Goal: Transaction & Acquisition: Download file/media

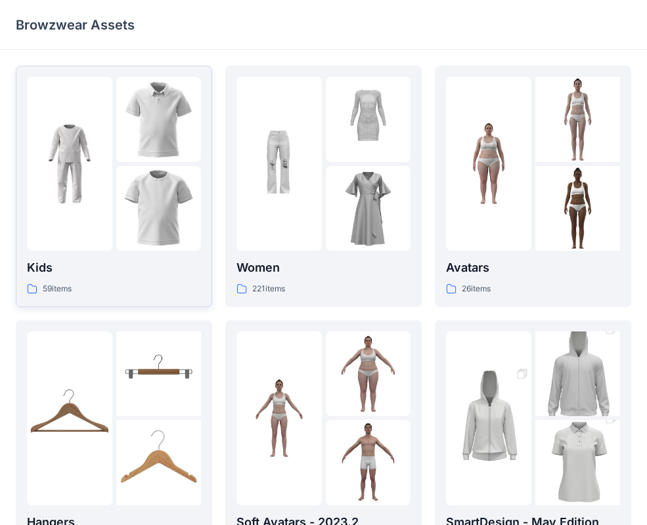
click at [152, 188] on img at bounding box center [158, 208] width 85 height 85
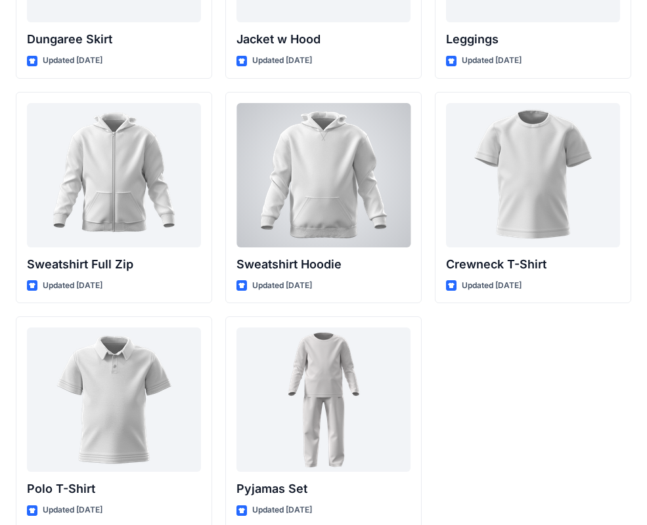
scroll to position [4042, 0]
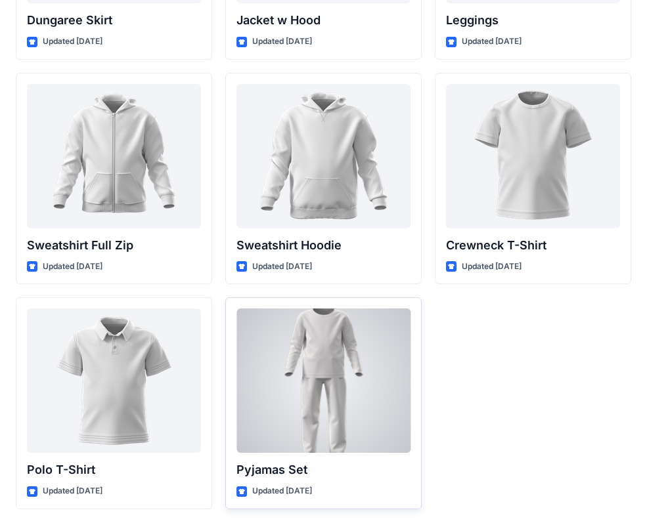
click at [343, 345] on div at bounding box center [323, 381] width 174 height 144
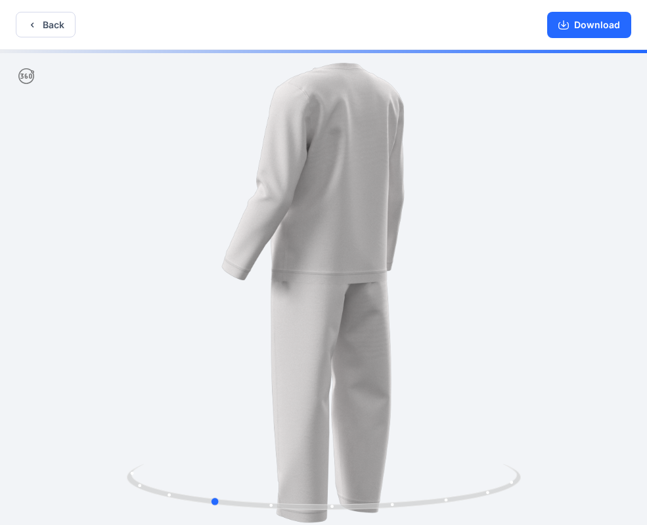
drag, startPoint x: 376, startPoint y: 340, endPoint x: 263, endPoint y: 345, distance: 112.4
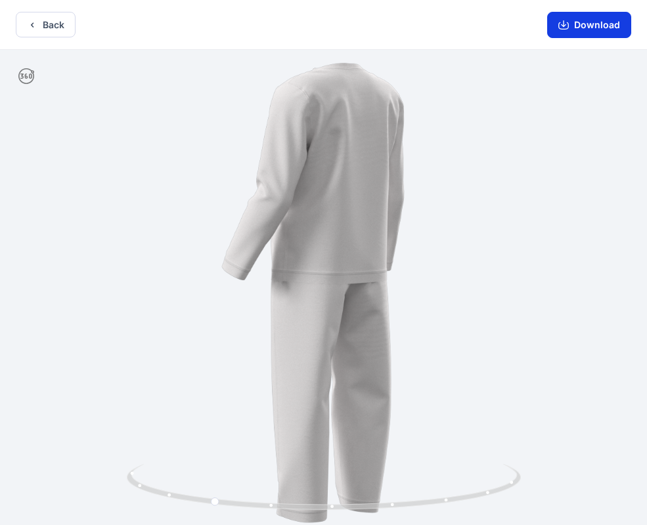
click at [571, 22] on button "Download" at bounding box center [589, 25] width 84 height 26
click at [598, 22] on button "Download" at bounding box center [589, 25] width 84 height 26
click at [62, 30] on button "Back" at bounding box center [46, 25] width 60 height 26
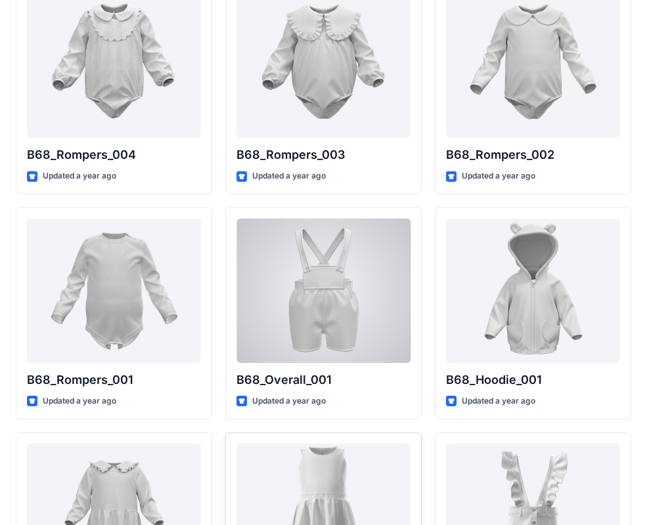
scroll to position [2305, 0]
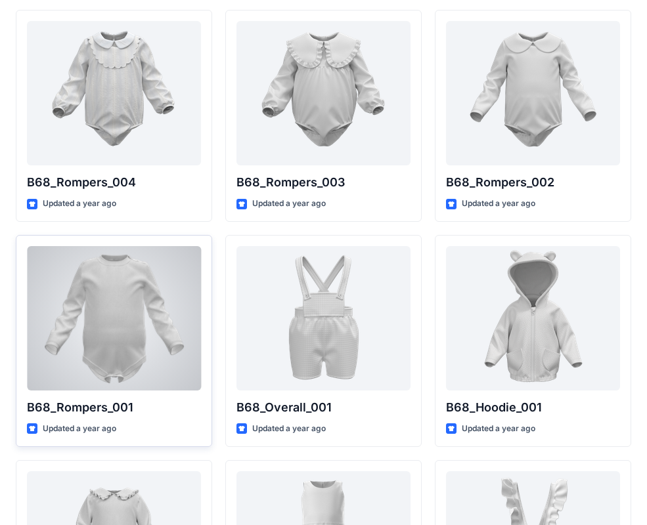
click at [155, 280] on div at bounding box center [114, 318] width 174 height 144
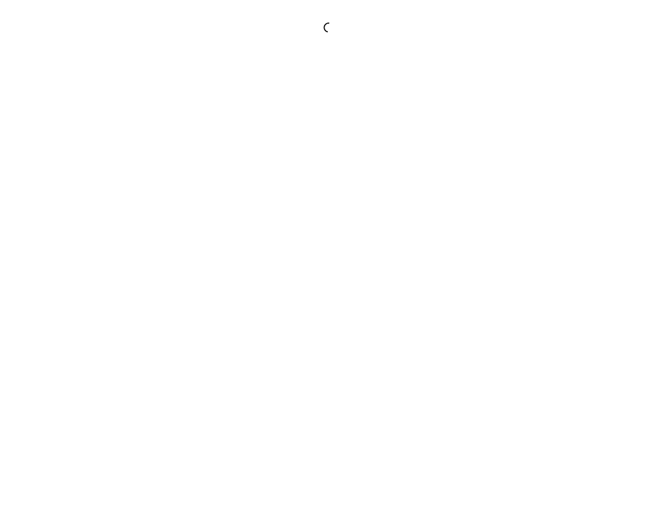
click at [155, 280] on div at bounding box center [328, 262] width 657 height 525
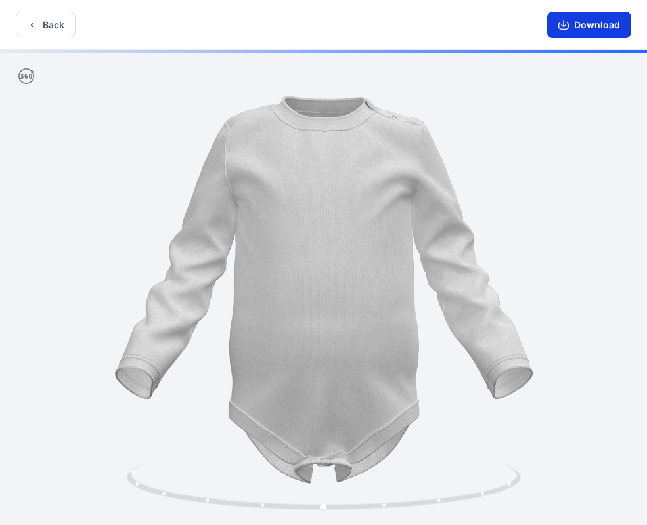
click at [578, 29] on button "Download" at bounding box center [589, 25] width 84 height 26
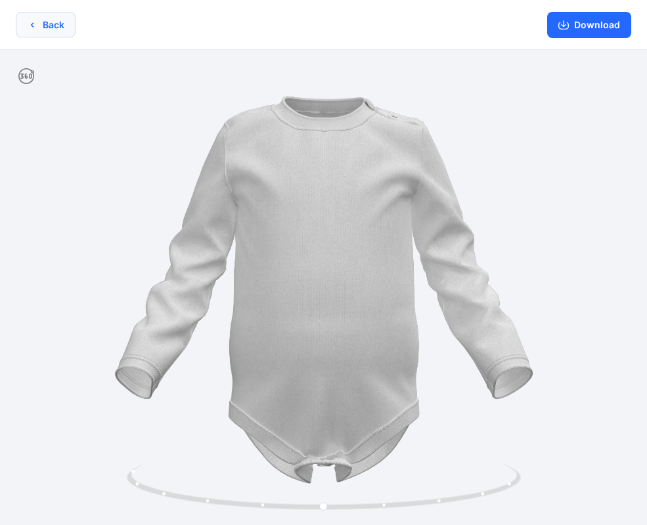
click at [59, 27] on button "Back" at bounding box center [46, 25] width 60 height 26
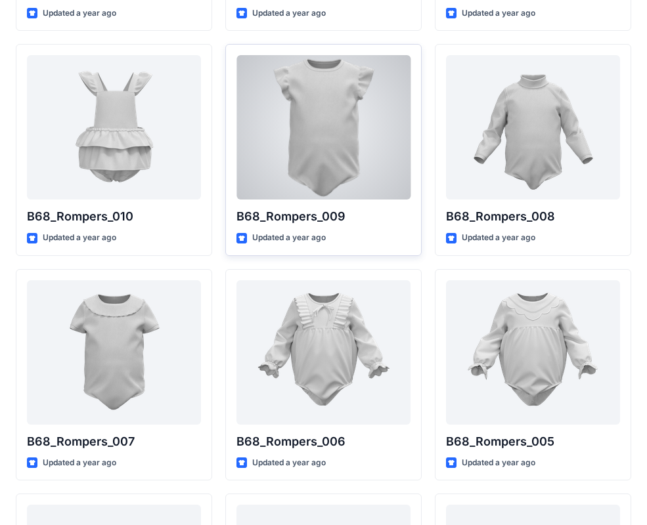
scroll to position [1820, 0]
click at [309, 150] on div at bounding box center [323, 128] width 174 height 144
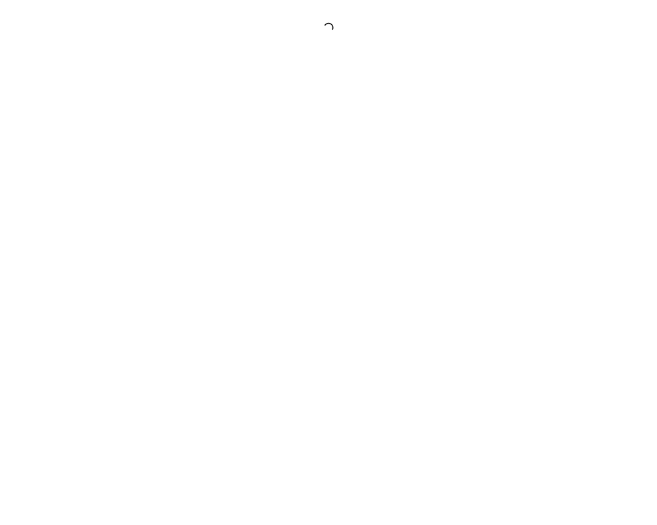
click at [309, 150] on div at bounding box center [328, 262] width 657 height 525
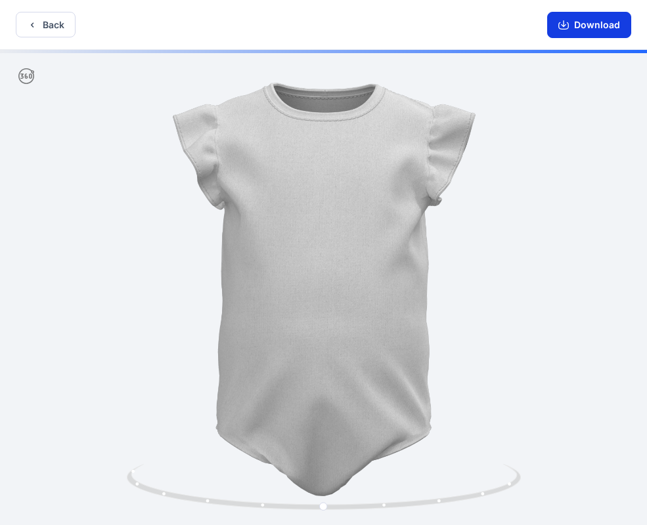
click at [611, 29] on button "Download" at bounding box center [589, 25] width 84 height 26
click at [606, 26] on button "Download" at bounding box center [589, 25] width 84 height 26
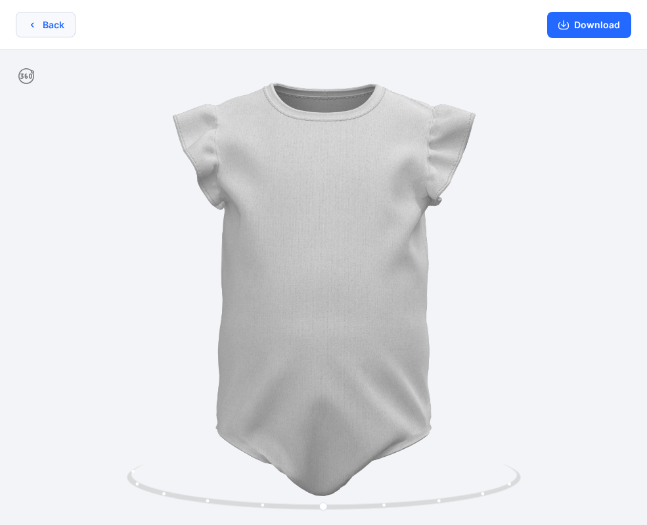
click at [58, 28] on button "Back" at bounding box center [46, 25] width 60 height 26
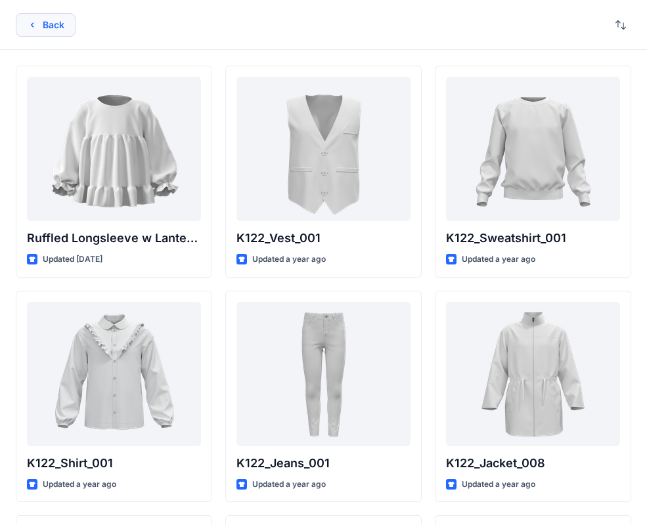
click at [54, 24] on button "Back" at bounding box center [46, 25] width 60 height 24
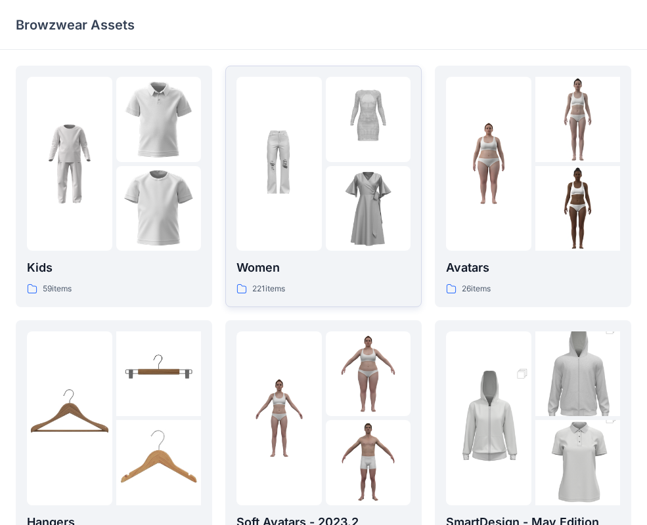
click at [326, 186] on img at bounding box center [368, 208] width 85 height 85
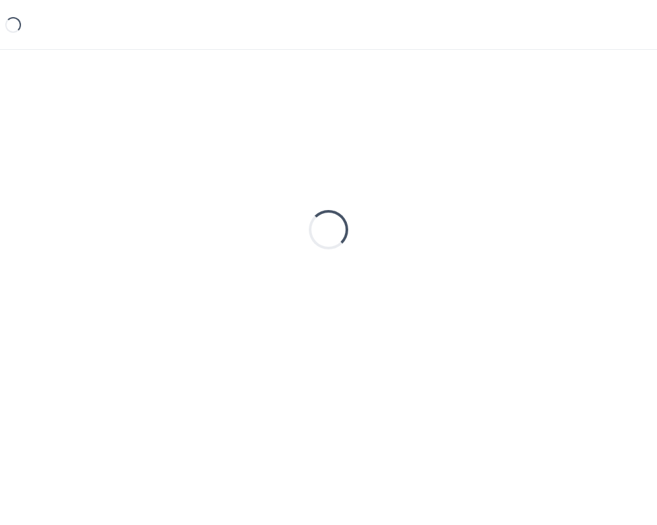
click at [326, 186] on div "Loading..." at bounding box center [328, 230] width 625 height 328
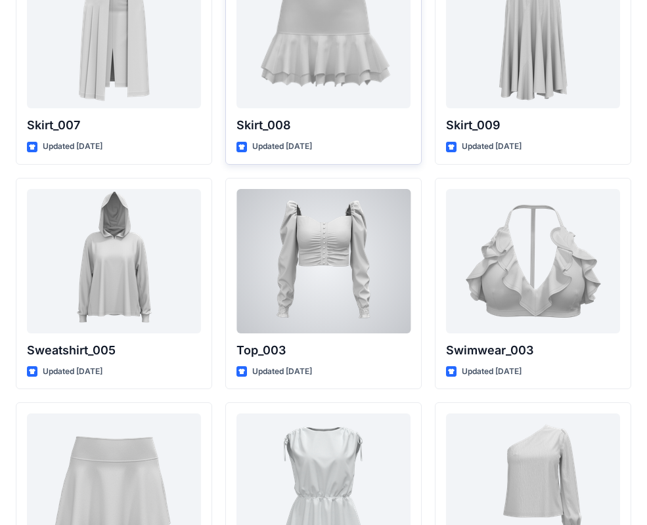
scroll to position [6672, 0]
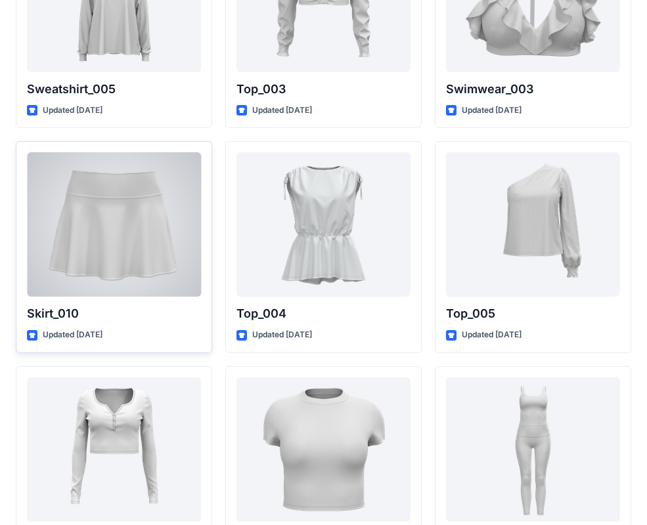
click at [182, 272] on div at bounding box center [114, 224] width 174 height 144
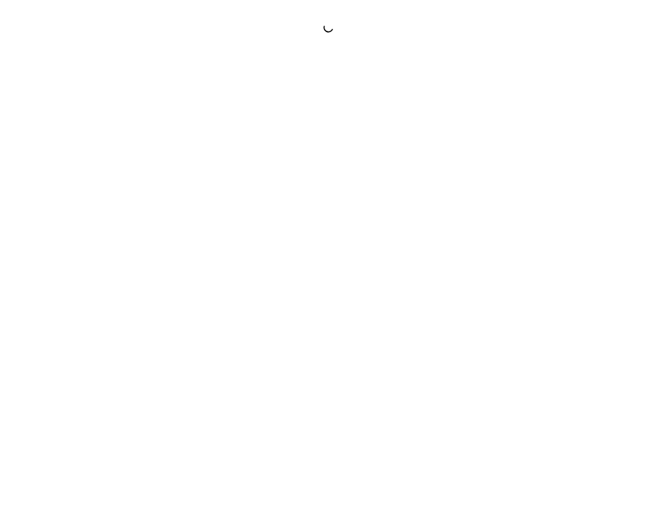
click at [182, 272] on div at bounding box center [328, 262] width 657 height 525
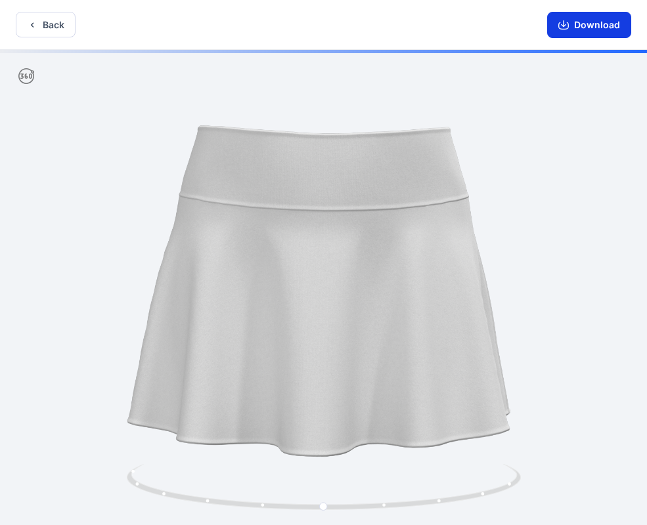
click at [588, 29] on button "Download" at bounding box center [589, 25] width 84 height 26
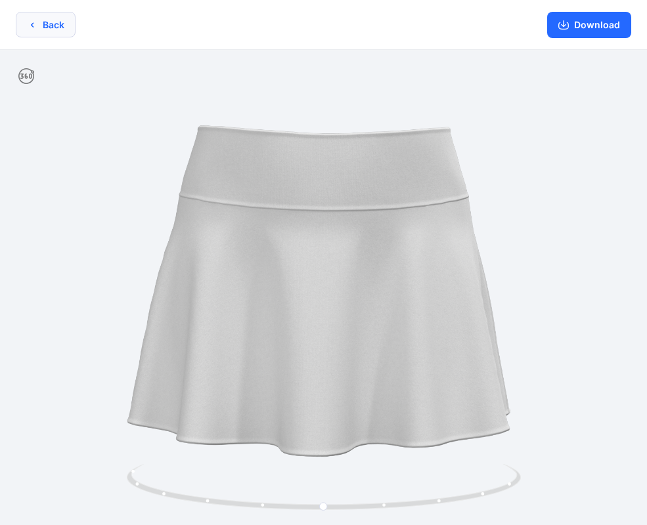
click at [58, 21] on button "Back" at bounding box center [46, 25] width 60 height 26
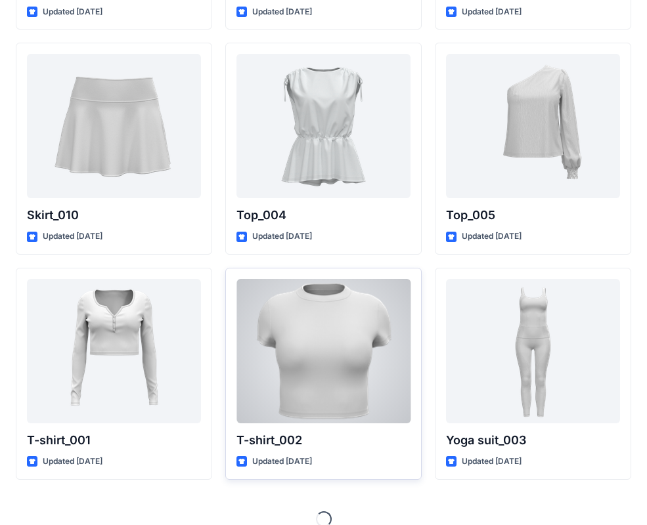
scroll to position [6767, 0]
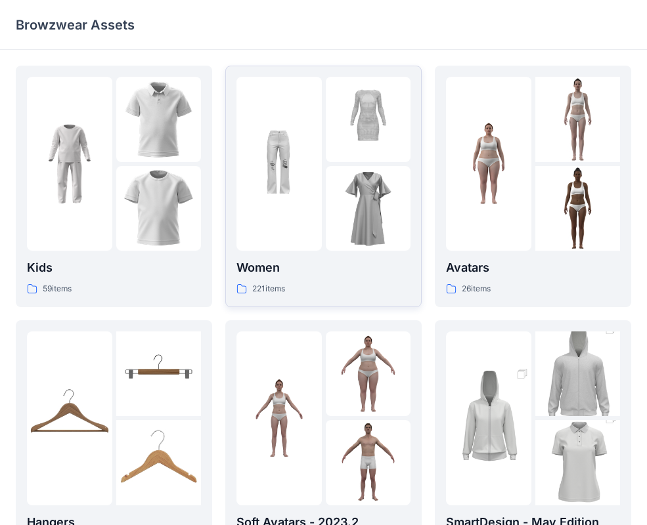
click at [320, 200] on img at bounding box center [278, 163] width 85 height 85
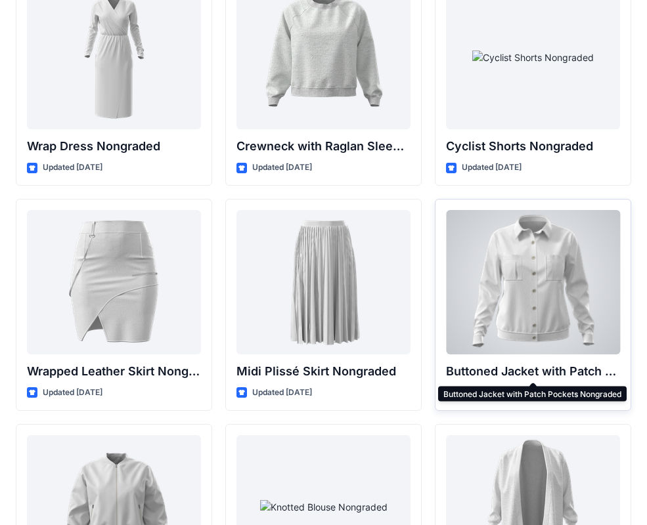
scroll to position [11773, 0]
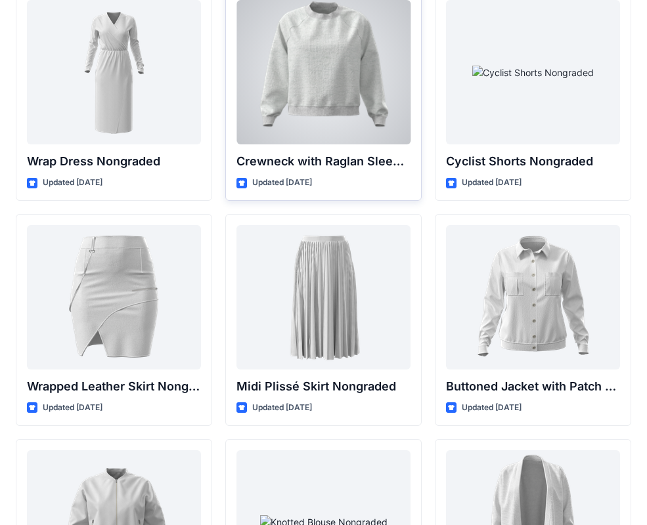
click at [318, 77] on div at bounding box center [323, 72] width 174 height 144
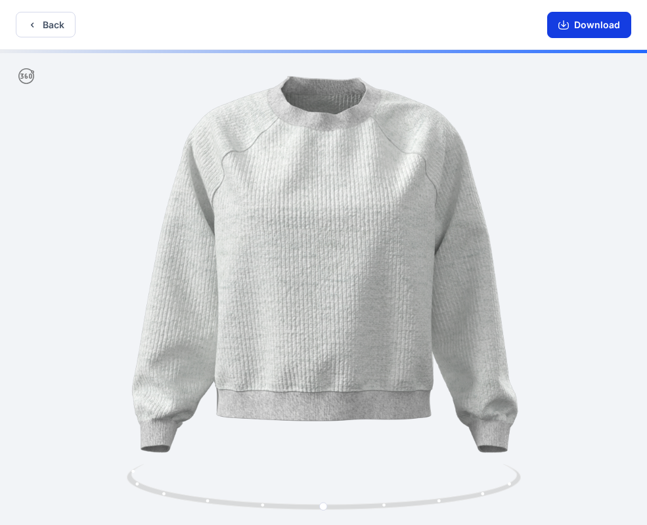
click at [589, 18] on button "Download" at bounding box center [589, 25] width 84 height 26
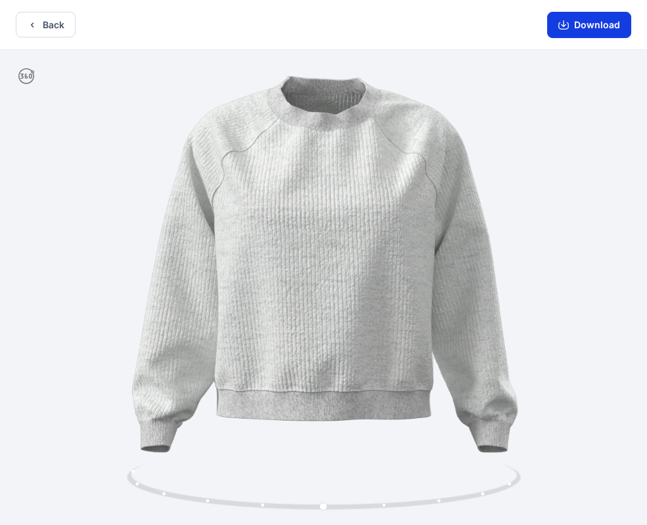
click at [585, 25] on button "Download" at bounding box center [589, 25] width 84 height 26
click at [64, 26] on button "Back" at bounding box center [46, 25] width 60 height 26
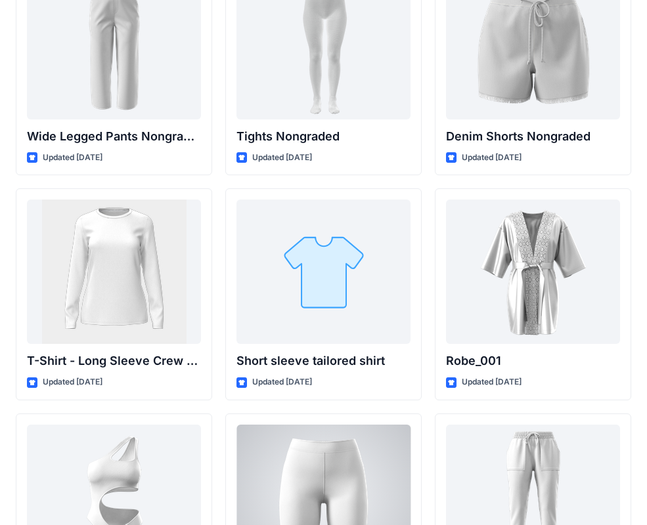
scroll to position [14046, 0]
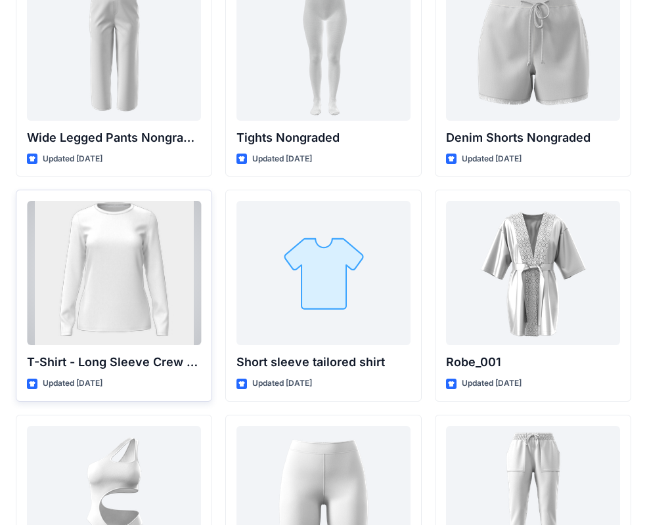
click at [140, 299] on div at bounding box center [114, 273] width 174 height 144
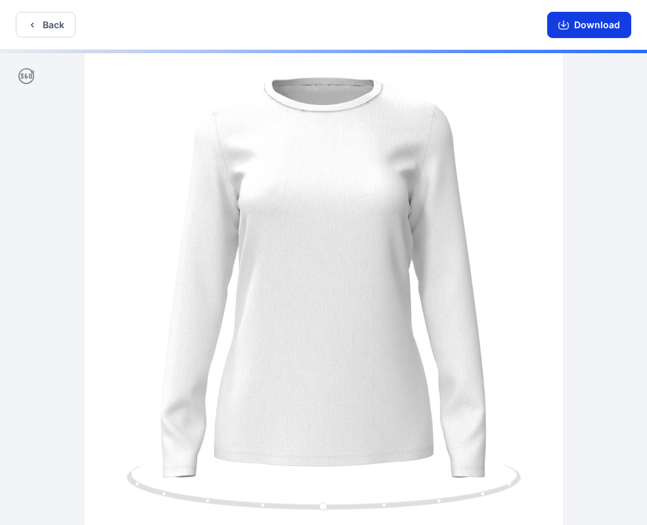
click at [570, 30] on button "Download" at bounding box center [589, 25] width 84 height 26
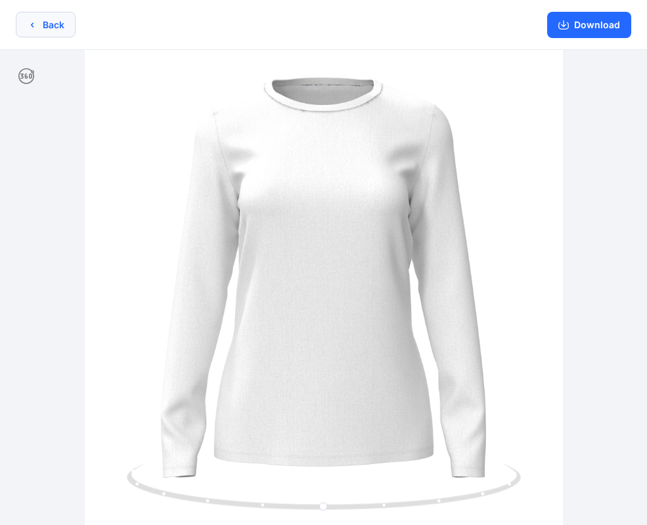
click at [55, 28] on button "Back" at bounding box center [46, 25] width 60 height 26
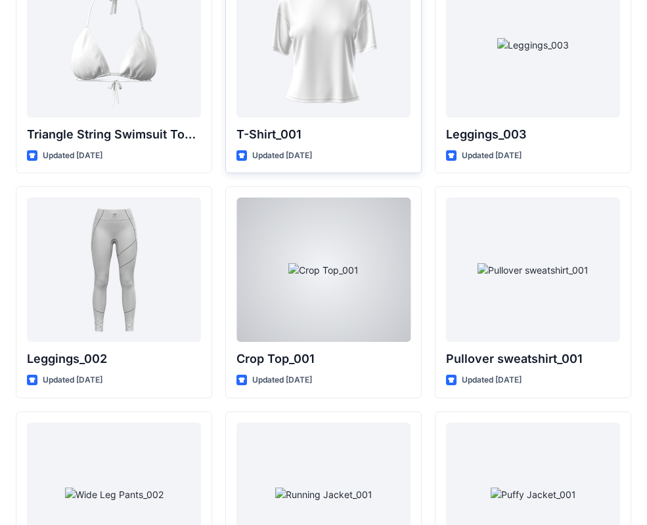
scroll to position [15221, 0]
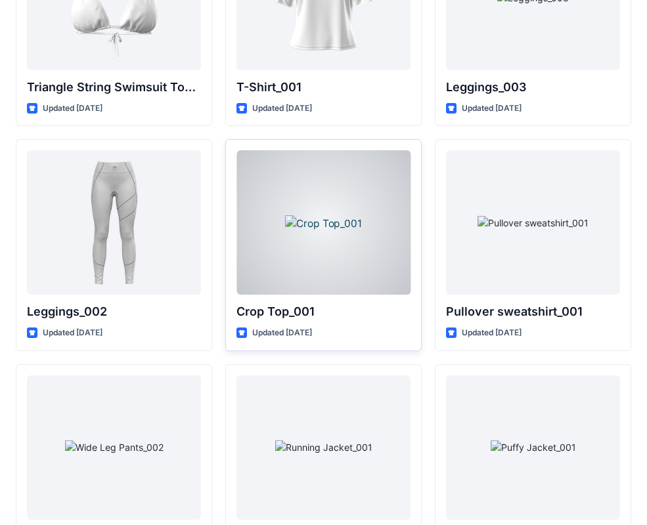
click at [368, 209] on div at bounding box center [323, 222] width 174 height 144
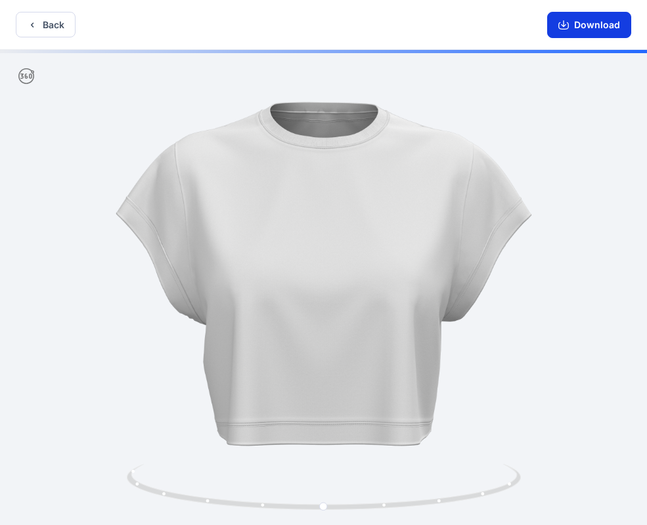
click at [586, 29] on button "Download" at bounding box center [589, 25] width 84 height 26
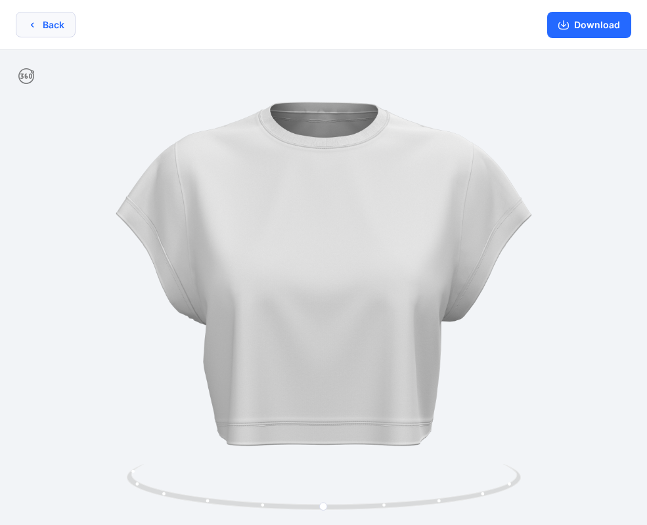
click at [34, 22] on icon "button" at bounding box center [32, 25] width 11 height 11
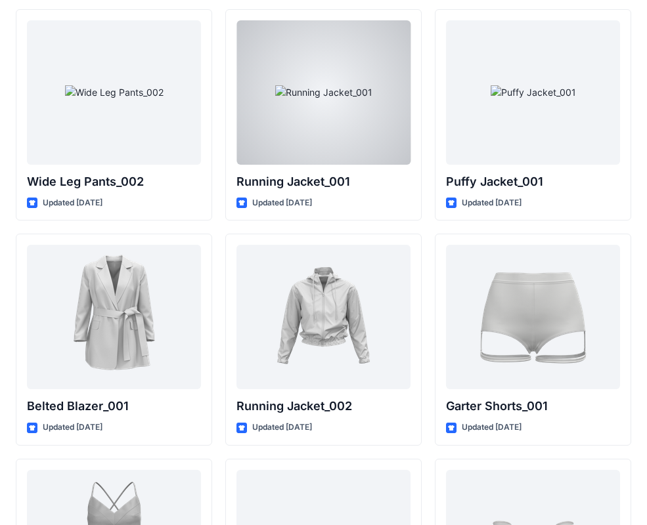
scroll to position [15785, 0]
